Goal: Transaction & Acquisition: Purchase product/service

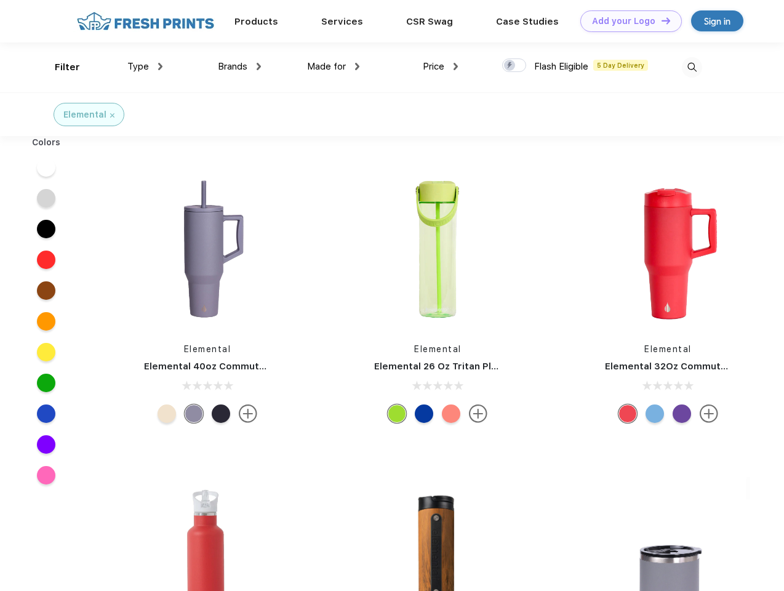
click at [627, 21] on link "Add your Logo Design Tool" at bounding box center [631, 21] width 102 height 22
click at [0, 0] on div "Design Tool" at bounding box center [0, 0] width 0 height 0
click at [661, 20] on link "Add your Logo Design Tool" at bounding box center [631, 21] width 102 height 22
click at [59, 67] on div "Filter" at bounding box center [67, 67] width 25 height 14
click at [145, 66] on span "Type" at bounding box center [138, 66] width 22 height 11
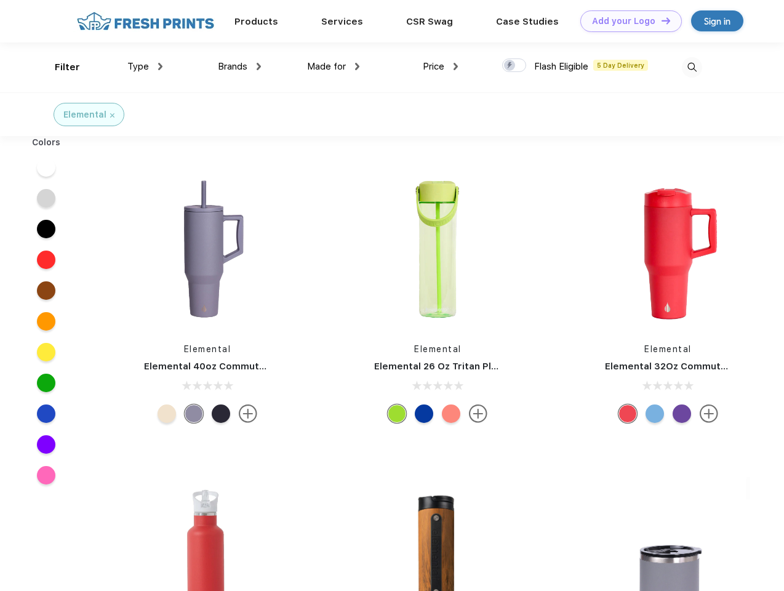
click at [239, 66] on span "Brands" at bounding box center [233, 66] width 30 height 11
click at [334, 66] on span "Made for" at bounding box center [326, 66] width 39 height 11
click at [441, 66] on span "Price" at bounding box center [434, 66] width 22 height 11
click at [515, 66] on div at bounding box center [514, 65] width 24 height 14
click at [510, 66] on input "checkbox" at bounding box center [506, 62] width 8 height 8
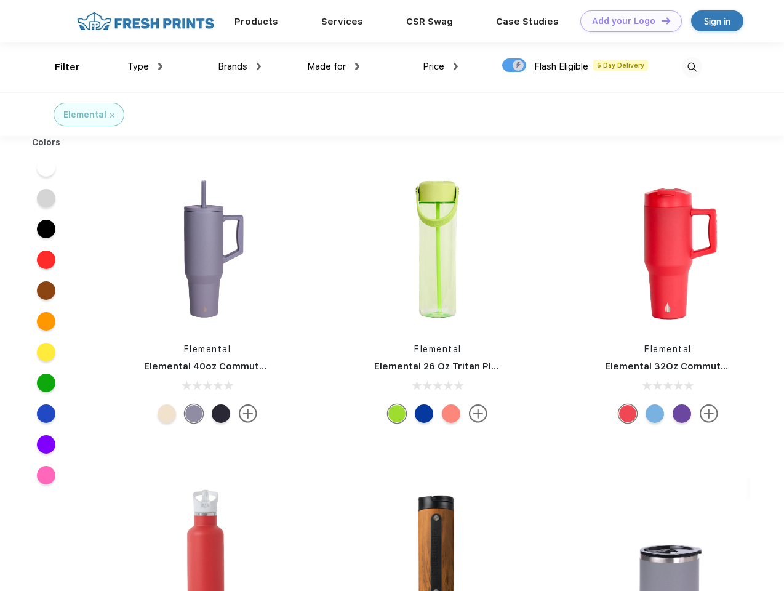
click at [692, 67] on img at bounding box center [692, 67] width 20 height 20
